Goal: Task Accomplishment & Management: Complete application form

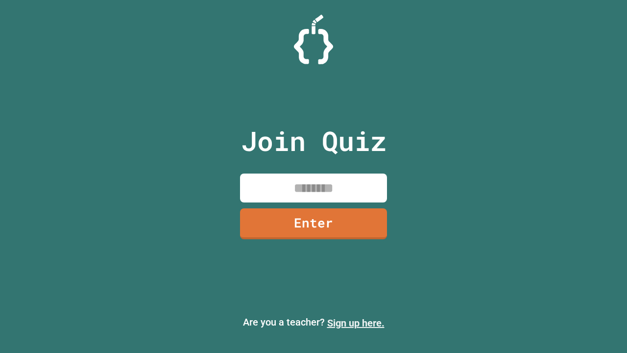
click at [356, 323] on link "Sign up here." at bounding box center [355, 323] width 57 height 12
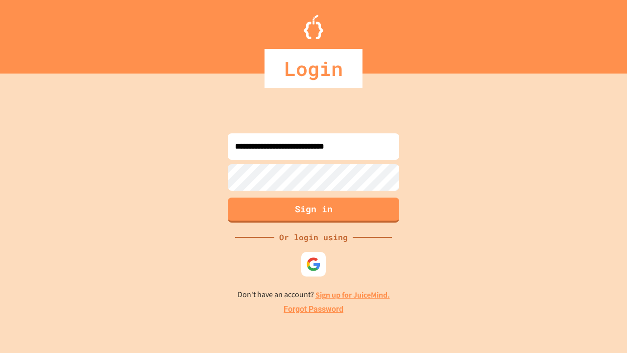
type input "**********"
